Goal: Find specific page/section: Find specific page/section

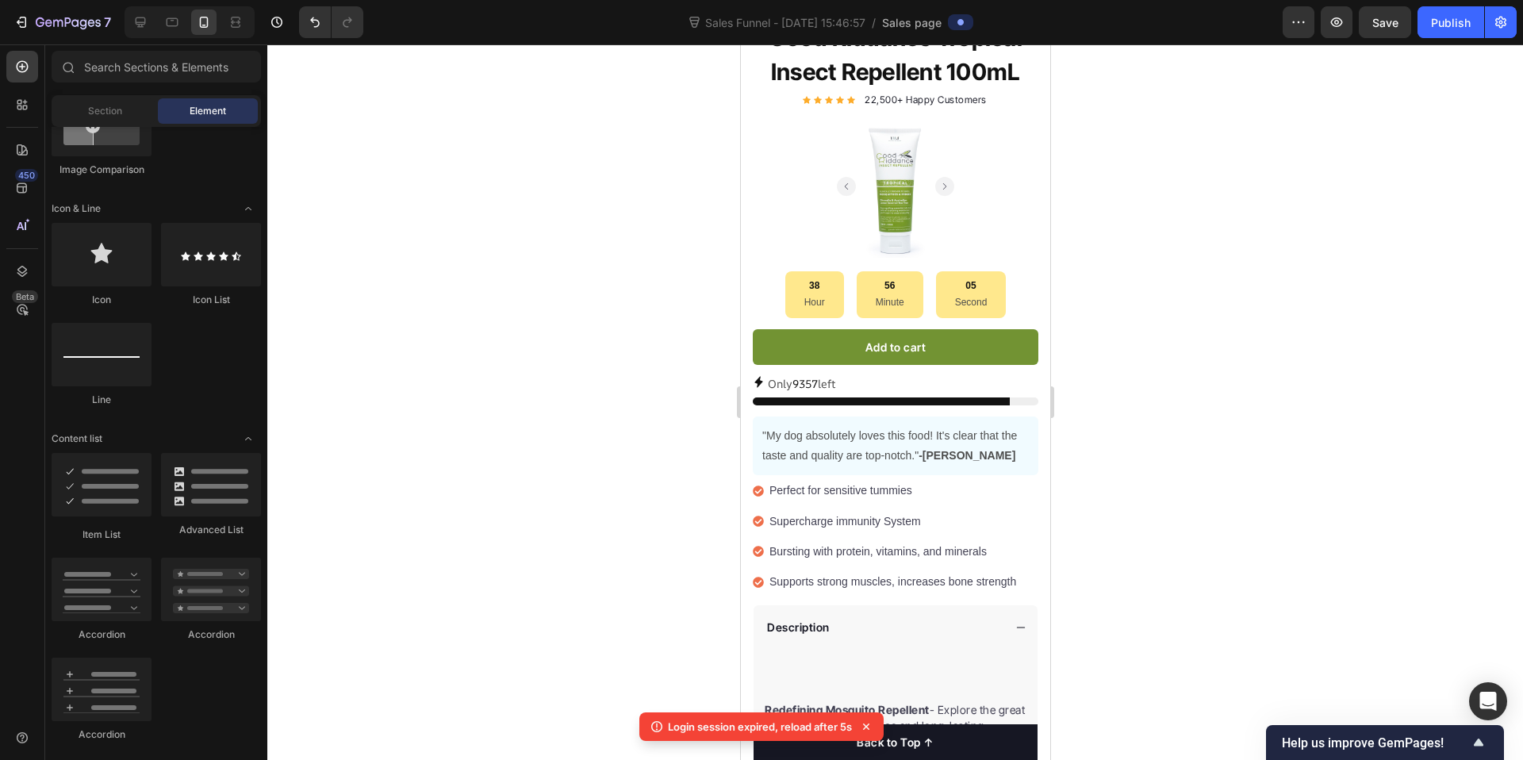
scroll to position [928, 0]
